Goal: Transaction & Acquisition: Purchase product/service

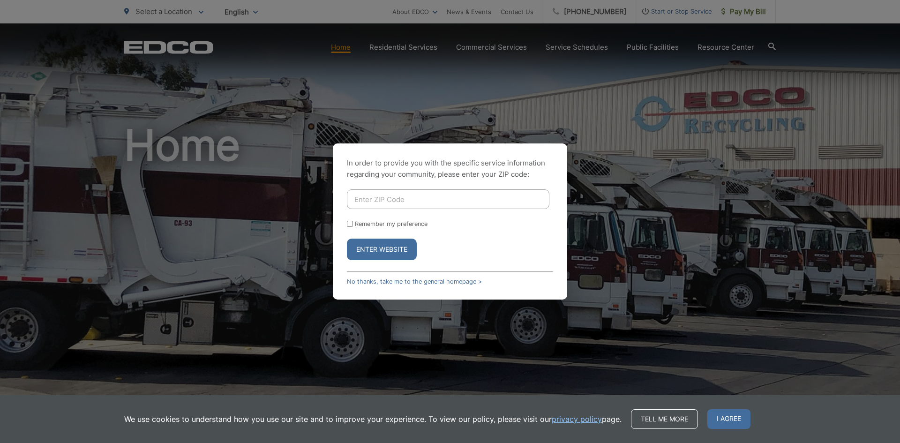
click at [384, 197] on input "Enter ZIP Code" at bounding box center [448, 199] width 203 height 20
type input "92026"
click at [351, 225] on input "Remember my preference" at bounding box center [350, 224] width 6 height 6
checkbox input "true"
click at [370, 247] on button "Enter Website" at bounding box center [382, 250] width 70 height 22
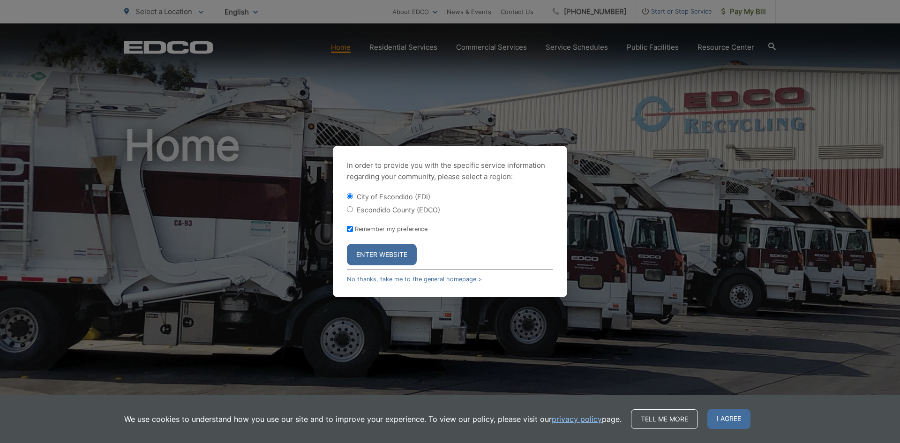
click at [351, 210] on input "Escondido County (EDCO)" at bounding box center [350, 209] width 6 height 6
radio input "true"
click at [378, 249] on button "Enter Website" at bounding box center [382, 255] width 70 height 22
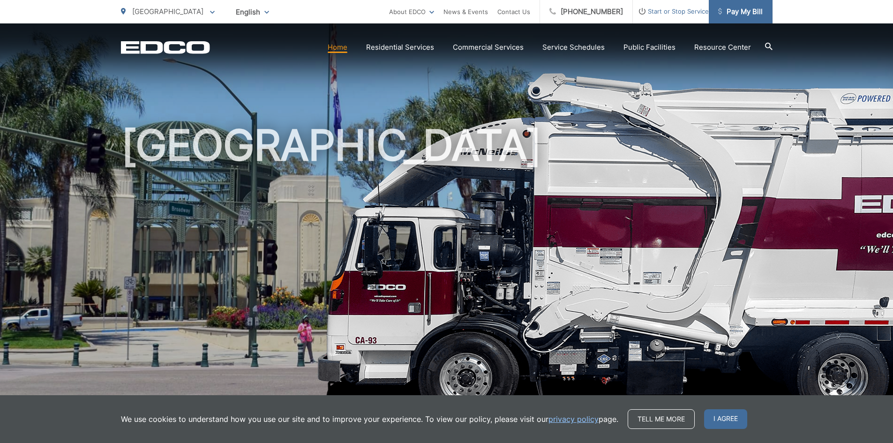
click at [747, 14] on span "Pay My Bill" at bounding box center [740, 11] width 45 height 11
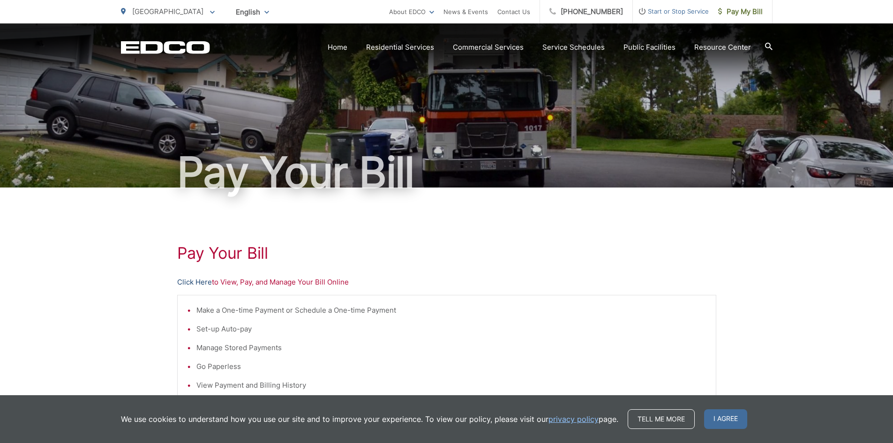
click at [198, 283] on link "Click Here" at bounding box center [194, 282] width 35 height 11
